Goal: Task Accomplishment & Management: Use online tool/utility

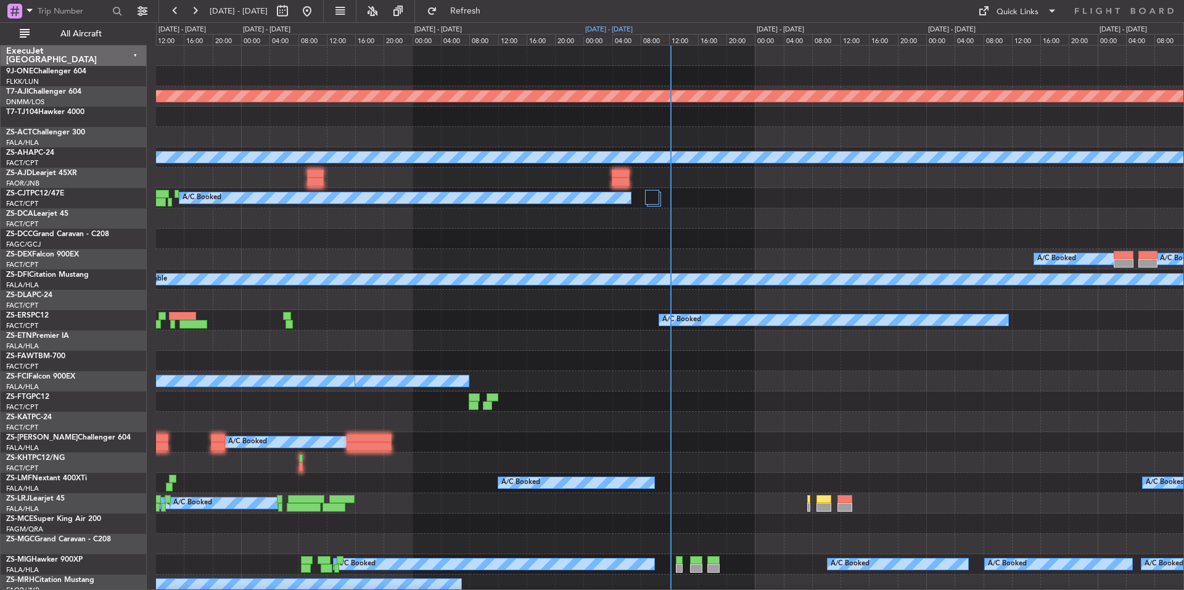
click at [624, 27] on div "[DATE] - [DATE]" at bounding box center [608, 30] width 47 height 10
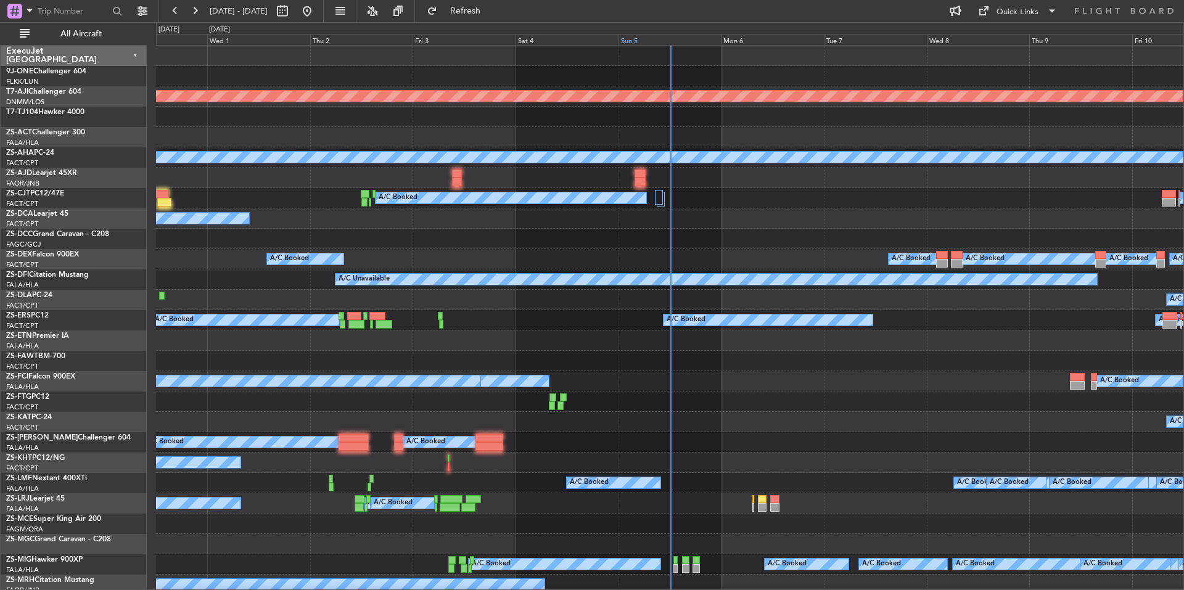
click at [646, 40] on div "Sun 5" at bounding box center [670, 39] width 103 height 11
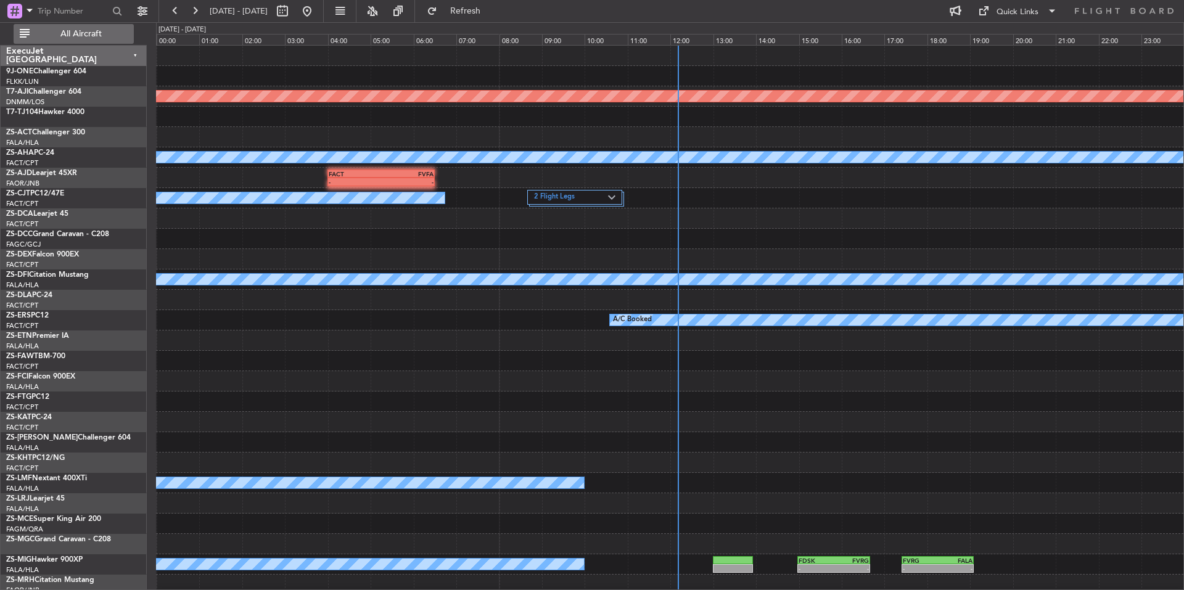
click at [97, 30] on span "All Aircraft" at bounding box center [81, 34] width 98 height 9
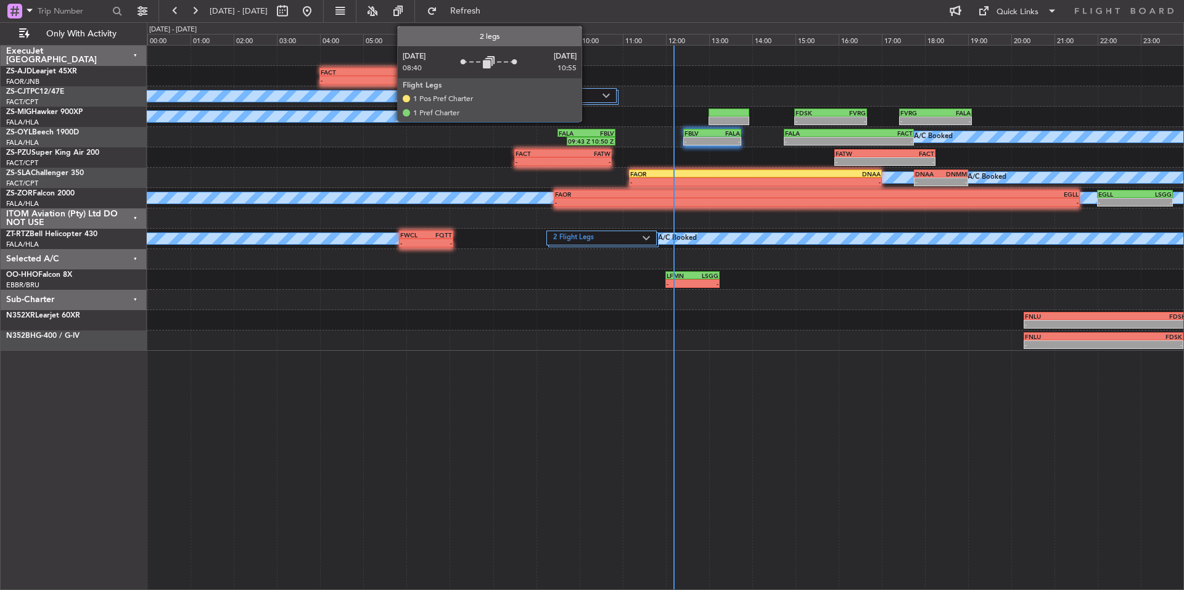
click at [587, 96] on label "2 Flight Legs" at bounding box center [565, 96] width 75 height 10
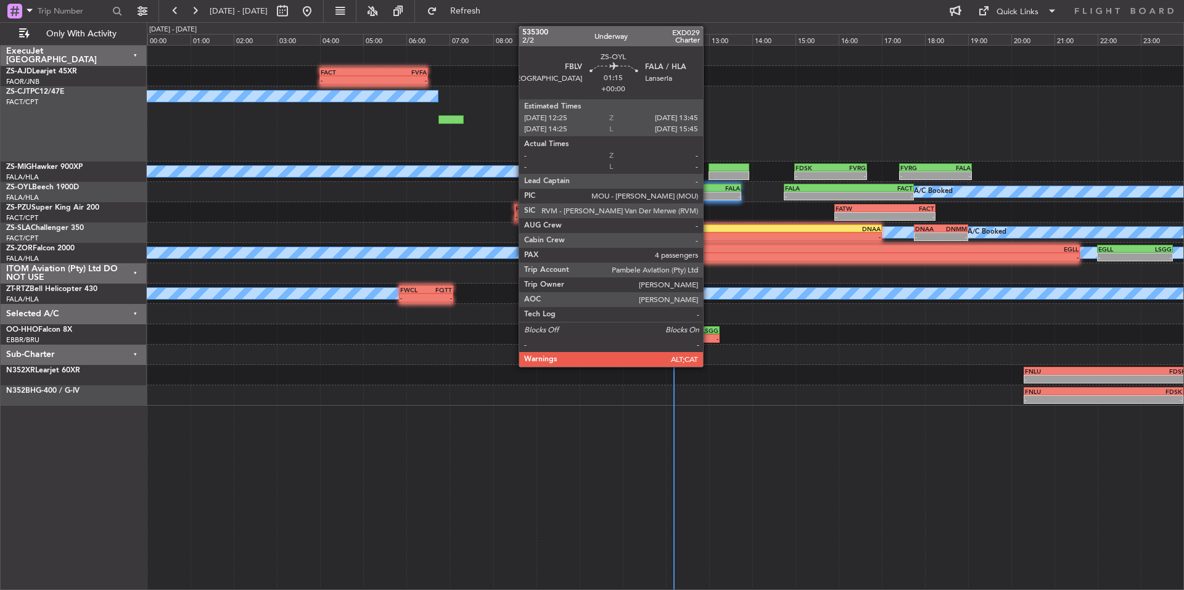
click at [709, 190] on div "FBLV" at bounding box center [699, 187] width 28 height 7
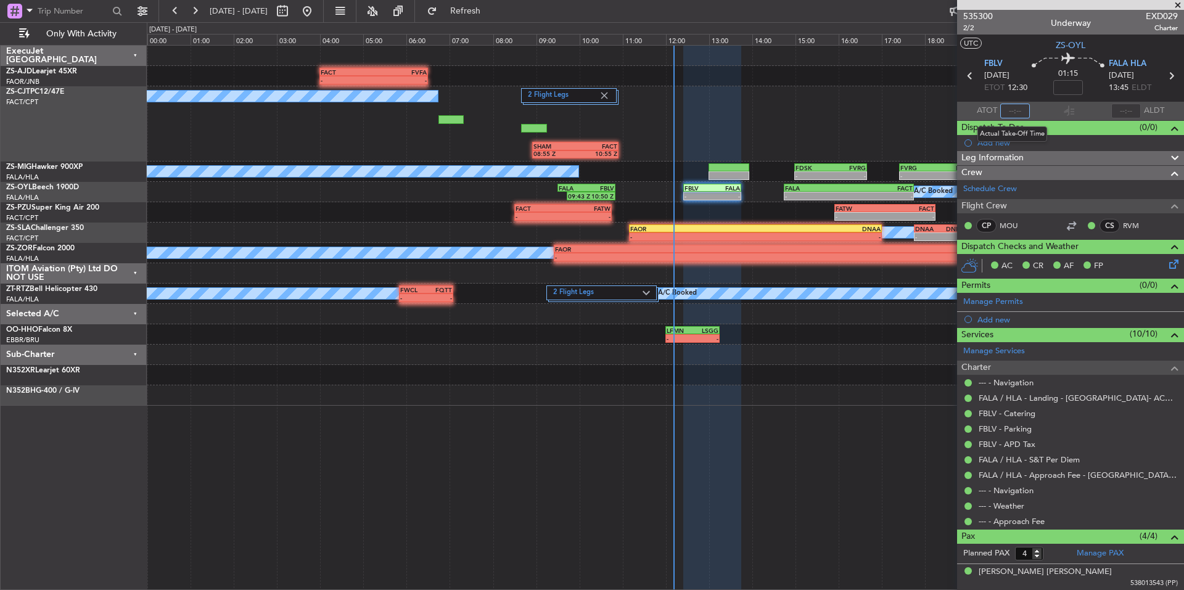
click at [1018, 108] on input "text" at bounding box center [1015, 111] width 30 height 15
type input "11:59"
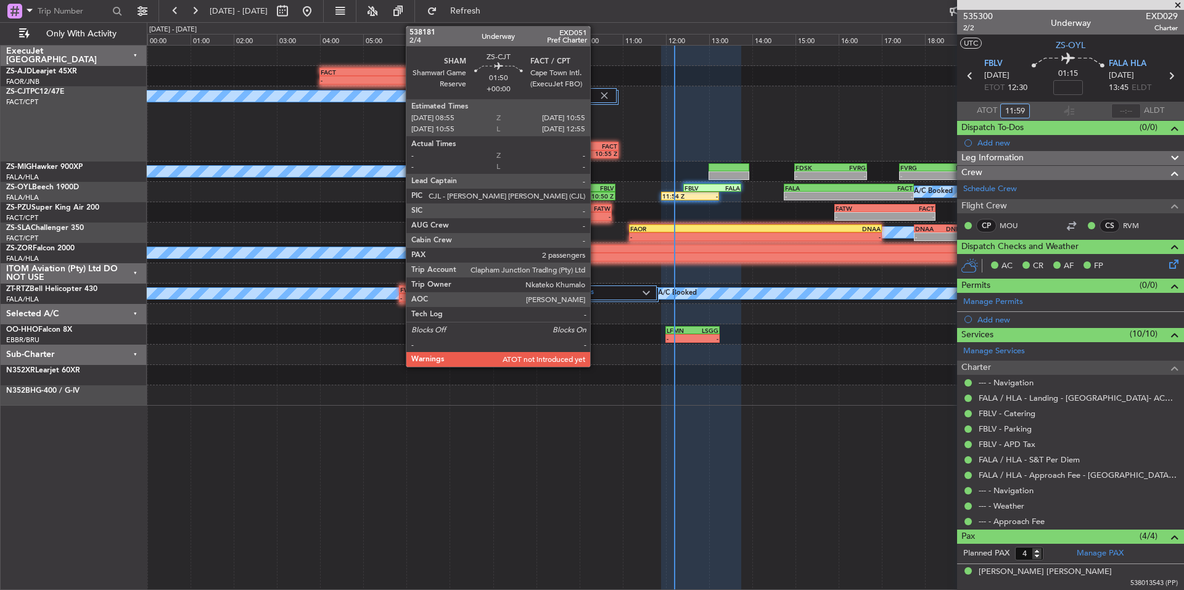
click at [596, 152] on div "10:55 Z" at bounding box center [596, 153] width 42 height 7
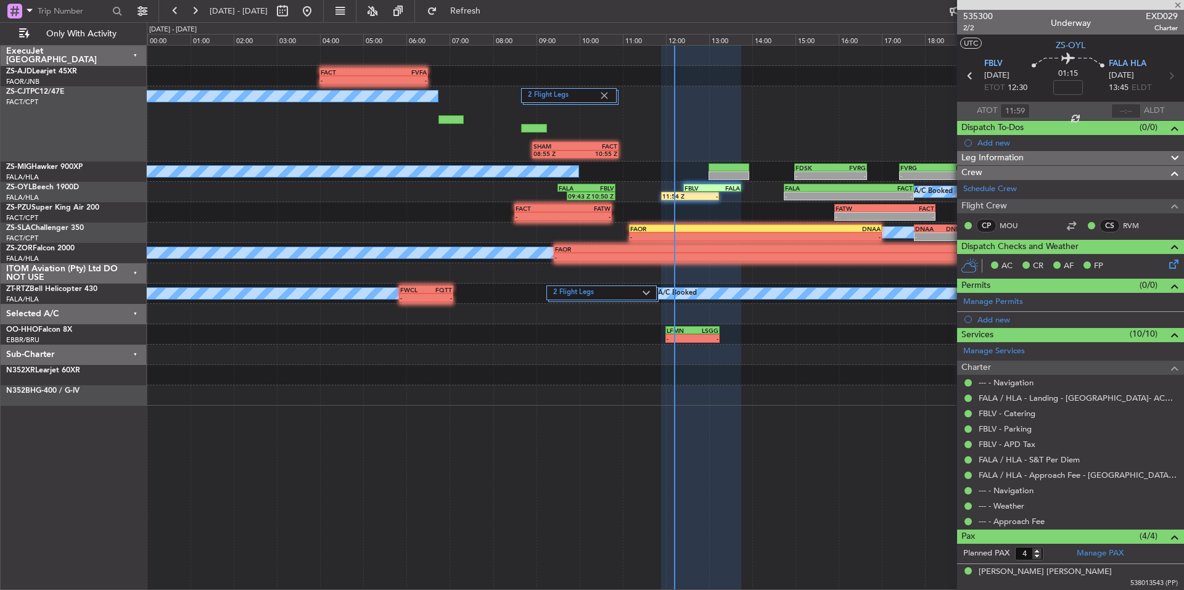
type input "2"
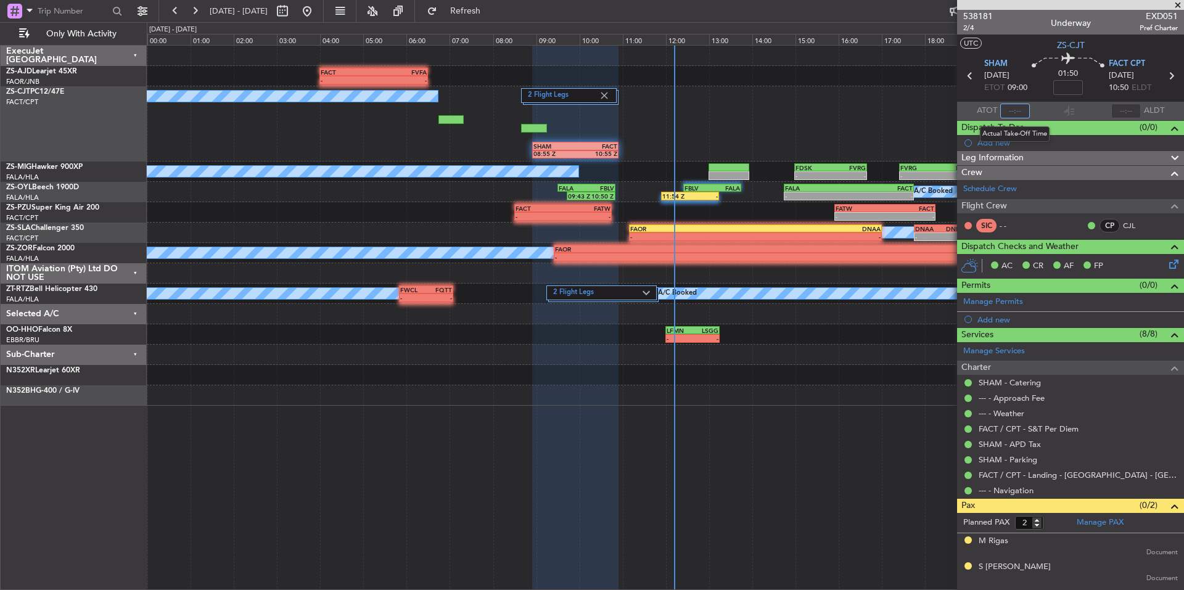
click at [1021, 113] on input "text" at bounding box center [1015, 111] width 30 height 15
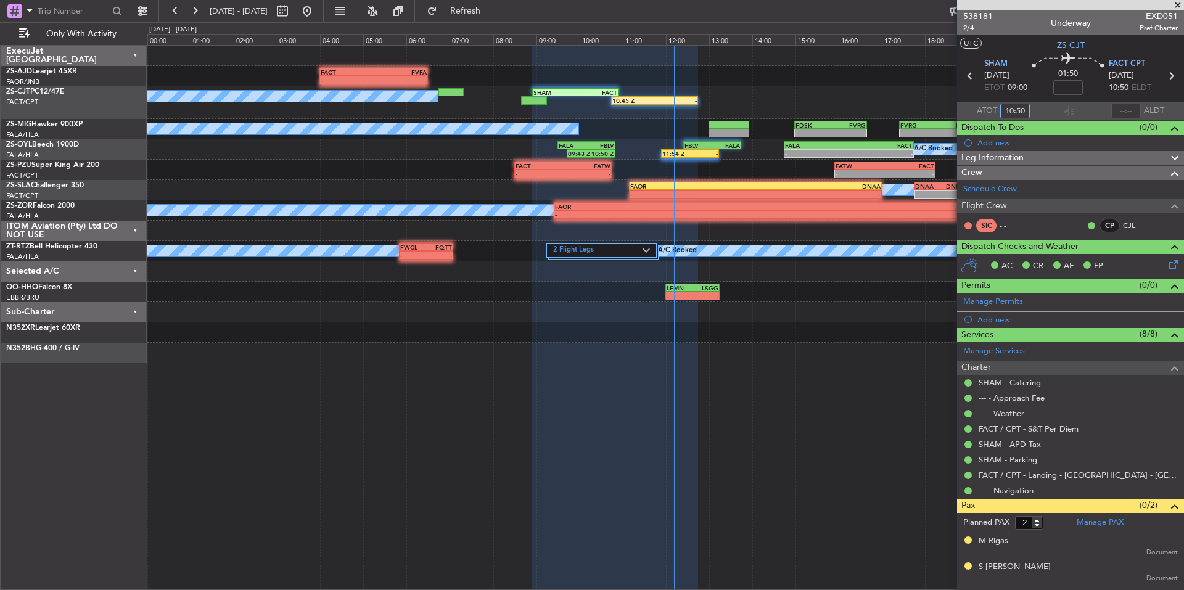
type input "10:50"
drag, startPoint x: 1180, startPoint y: 3, endPoint x: 1011, endPoint y: 50, distance: 175.4
click at [1180, 3] on span at bounding box center [1178, 5] width 12 height 11
